Goal: Task Accomplishment & Management: Complete application form

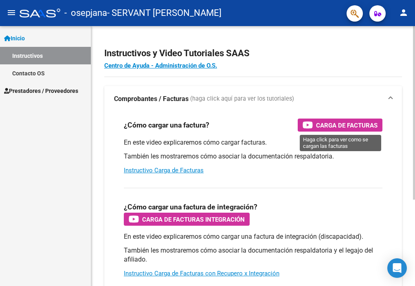
click at [327, 122] on span "Carga de Facturas" at bounding box center [346, 125] width 61 height 10
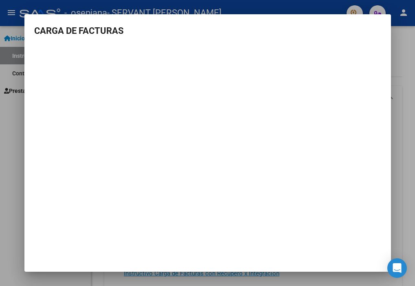
click at [405, 170] on div at bounding box center [207, 143] width 415 height 286
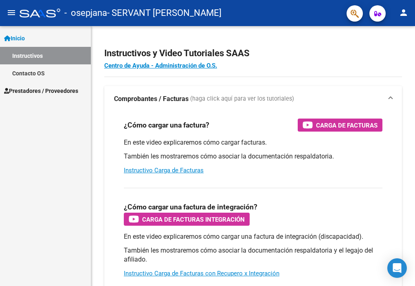
click at [37, 87] on span "Prestadores / Proveedores" at bounding box center [41, 90] width 74 height 9
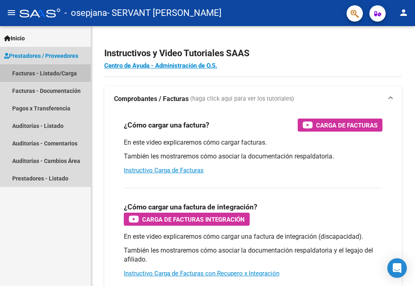
click at [41, 70] on link "Facturas - Listado/Carga" at bounding box center [45, 72] width 91 height 17
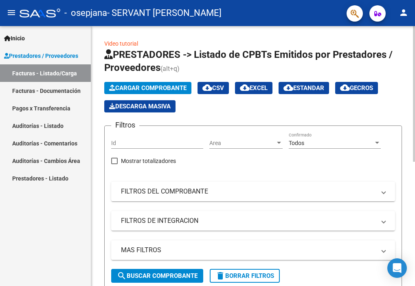
click at [142, 90] on span "Cargar Comprobante" at bounding box center [147, 87] width 77 height 7
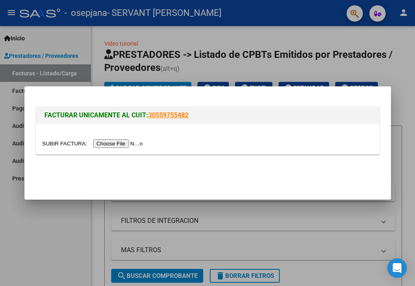
click at [139, 144] on input "file" at bounding box center [93, 143] width 103 height 9
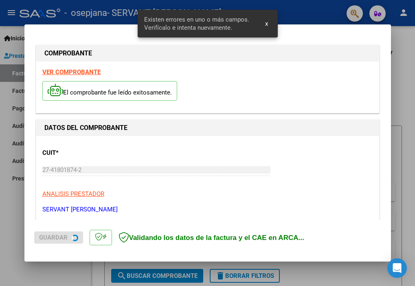
scroll to position [175, 0]
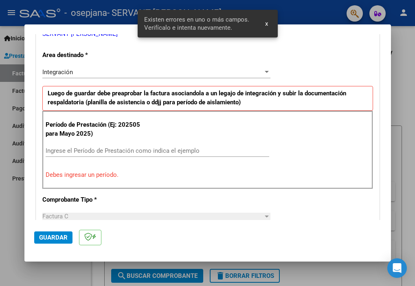
click at [165, 153] on input "Ingrese el Período de Prestación como indica el ejemplo" at bounding box center [157, 150] width 223 height 7
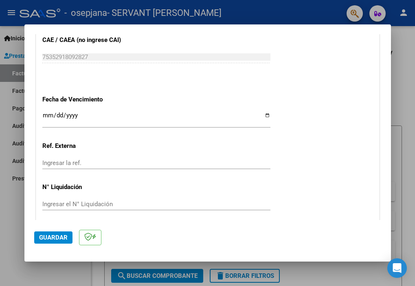
scroll to position [530, 0]
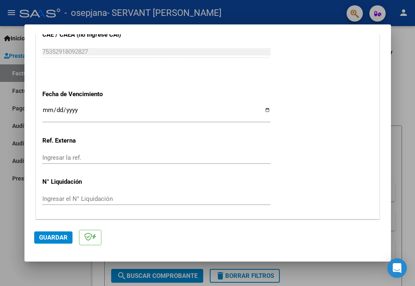
type input "202508"
click at [165, 117] on input "Ingresar la fecha" at bounding box center [156, 113] width 228 height 13
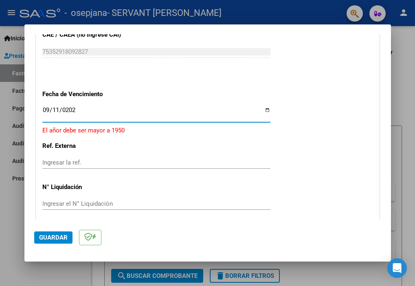
type input "[DATE]"
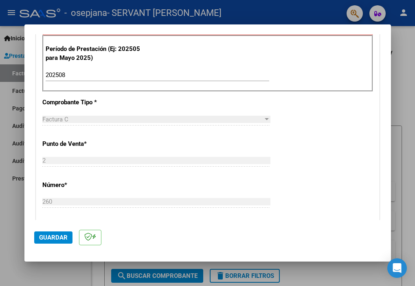
scroll to position [555, 0]
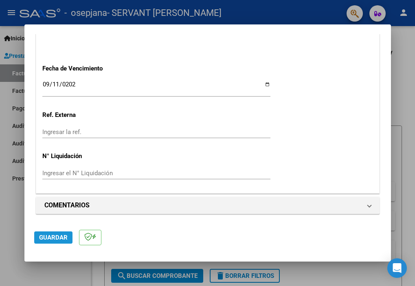
click at [62, 236] on span "Guardar" at bounding box center [53, 237] width 28 height 7
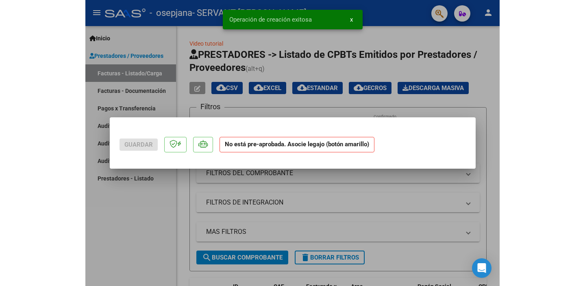
scroll to position [0, 0]
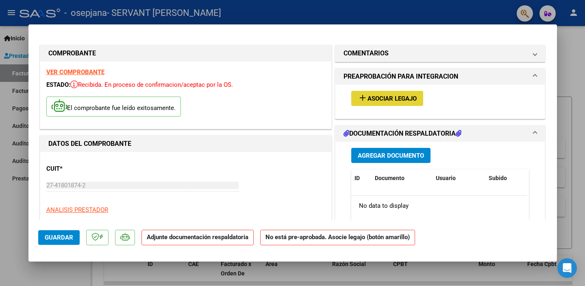
click at [395, 100] on span "Asociar Legajo" at bounding box center [392, 98] width 49 height 7
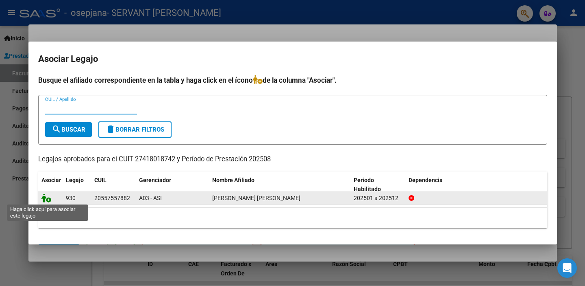
click at [44, 200] on icon at bounding box center [46, 197] width 10 height 9
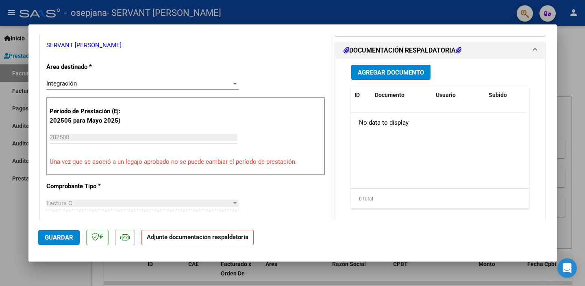
scroll to position [179, 0]
click at [367, 76] on span "Agregar Documento" at bounding box center [391, 72] width 66 height 7
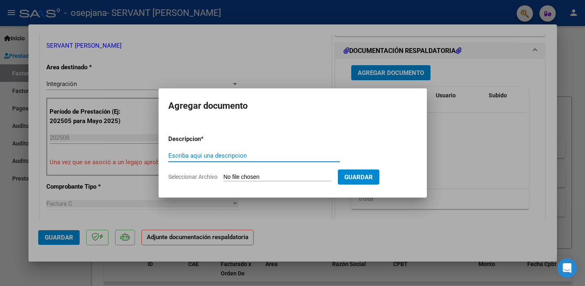
click at [292, 177] on input "Seleccionar Archivo" at bounding box center [278, 177] width 108 height 8
type input "C:\fakepath\Agosto [PERSON_NAME].pdf"
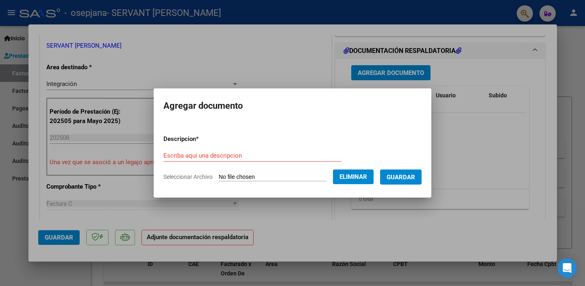
click at [250, 158] on input "Escriba aquí una descripcion" at bounding box center [253, 155] width 178 height 7
type input "planilla de asistencia"
click at [412, 182] on button "Guardar" at bounding box center [400, 176] width 41 height 15
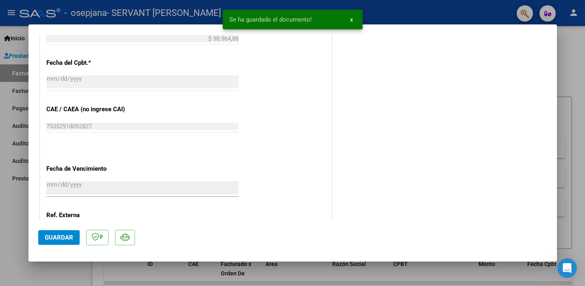
scroll to position [543, 0]
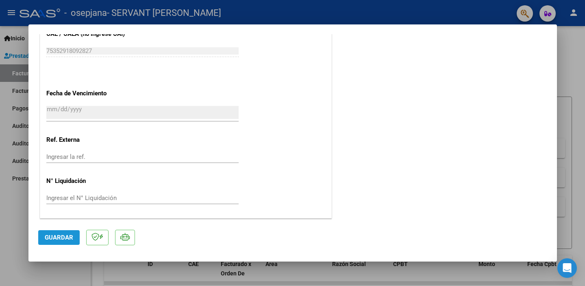
click at [63, 240] on span "Guardar" at bounding box center [59, 237] width 28 height 7
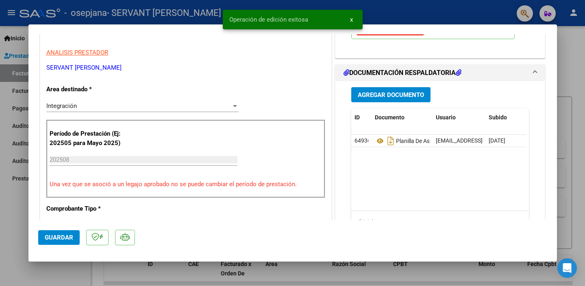
scroll to position [0, 0]
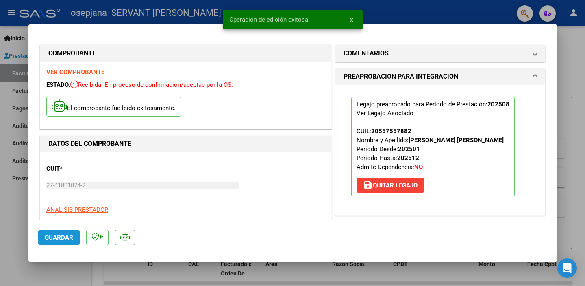
click at [65, 237] on span "Guardar" at bounding box center [59, 237] width 28 height 7
click at [414, 8] on div at bounding box center [292, 143] width 585 height 286
type input "$ 0,00"
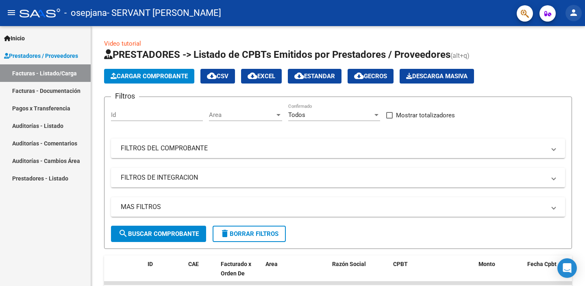
click at [414, 15] on button "person" at bounding box center [574, 13] width 16 height 16
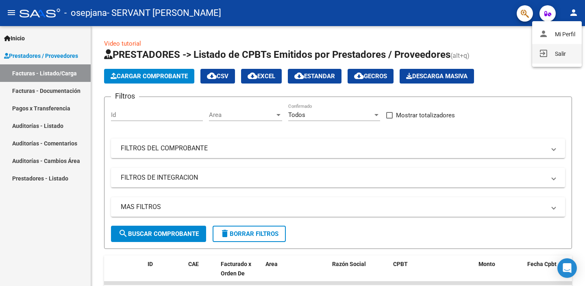
click at [414, 61] on button "exit_to_app Salir" at bounding box center [558, 54] width 50 height 20
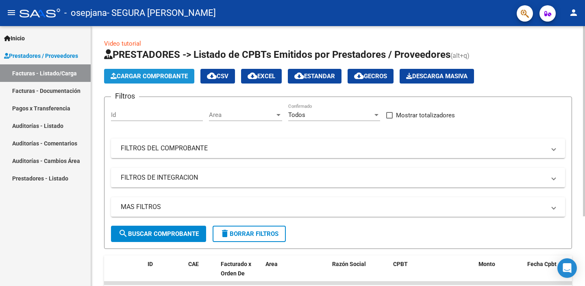
click at [161, 69] on button "Cargar Comprobante" at bounding box center [149, 76] width 90 height 15
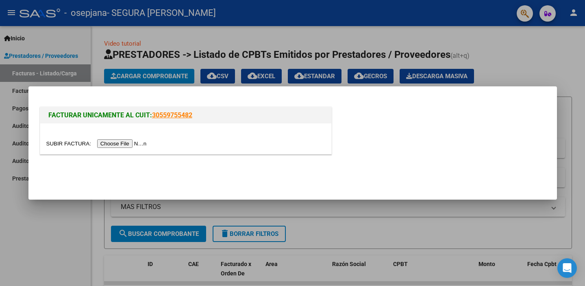
click at [146, 144] on input "file" at bounding box center [97, 143] width 103 height 9
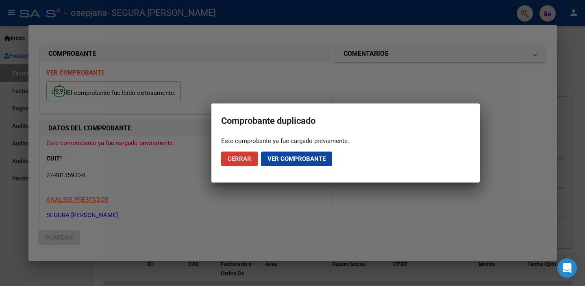
click at [274, 159] on span "Ver comprobante" at bounding box center [297, 158] width 58 height 7
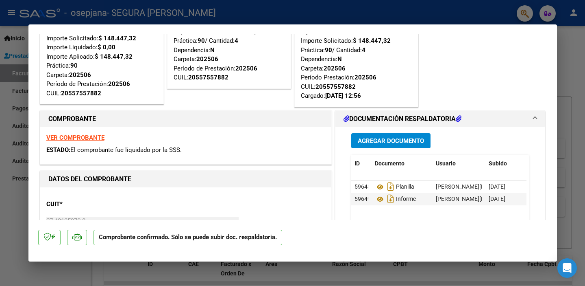
scroll to position [92, 0]
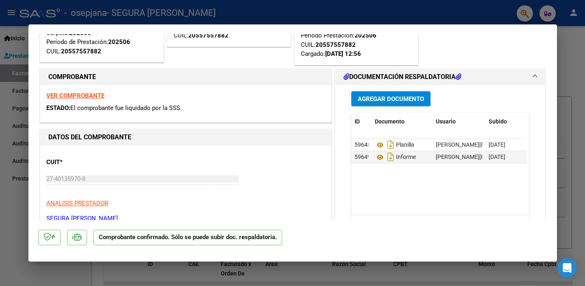
drag, startPoint x: 565, startPoint y: 66, endPoint x: 18, endPoint y: 144, distance: 553.2
click at [565, 66] on div at bounding box center [292, 143] width 585 height 286
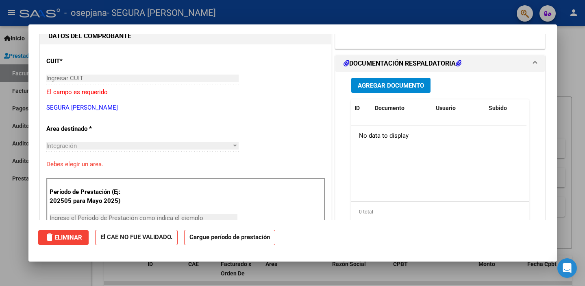
click at [17, 148] on div at bounding box center [292, 143] width 585 height 286
